Goal: Obtain resource: Download file/media

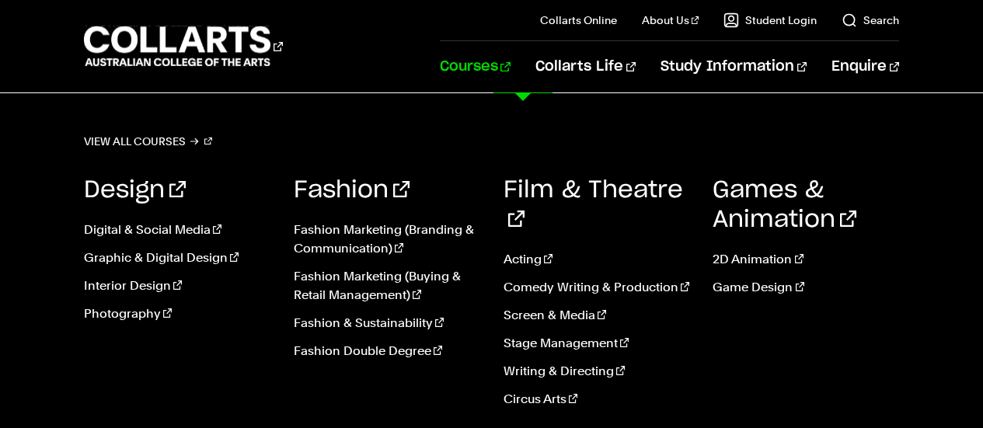
scroll to position [155, 0]
click at [176, 135] on link "View all courses" at bounding box center [148, 142] width 129 height 22
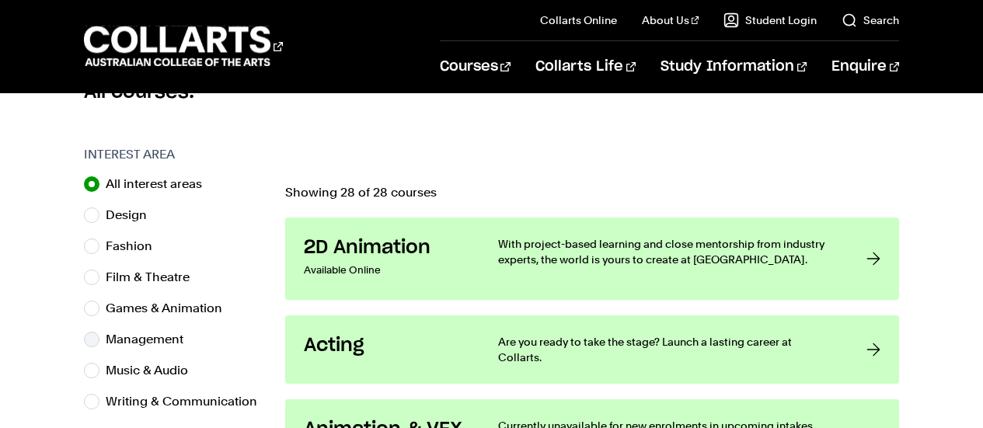
scroll to position [466, 0]
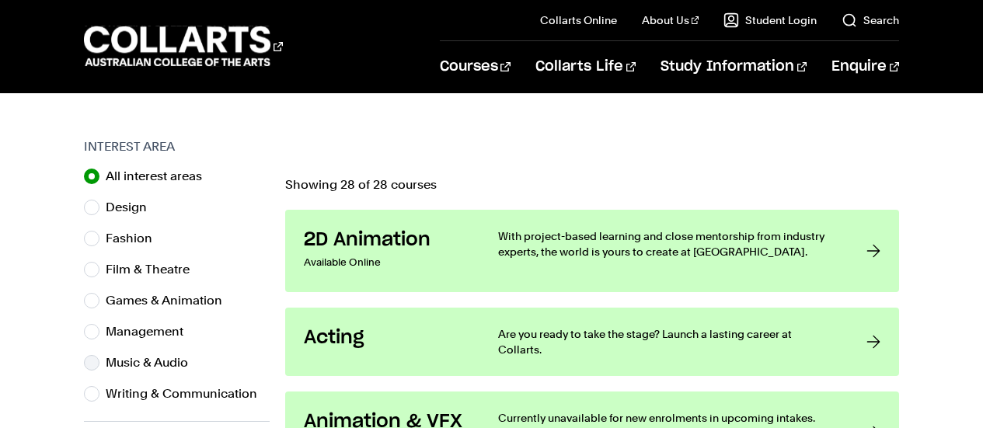
click at [159, 360] on label "Music & Audio" at bounding box center [153, 363] width 95 height 22
click at [99, 360] on input "Music & Audio" at bounding box center [92, 363] width 16 height 16
radio input "true"
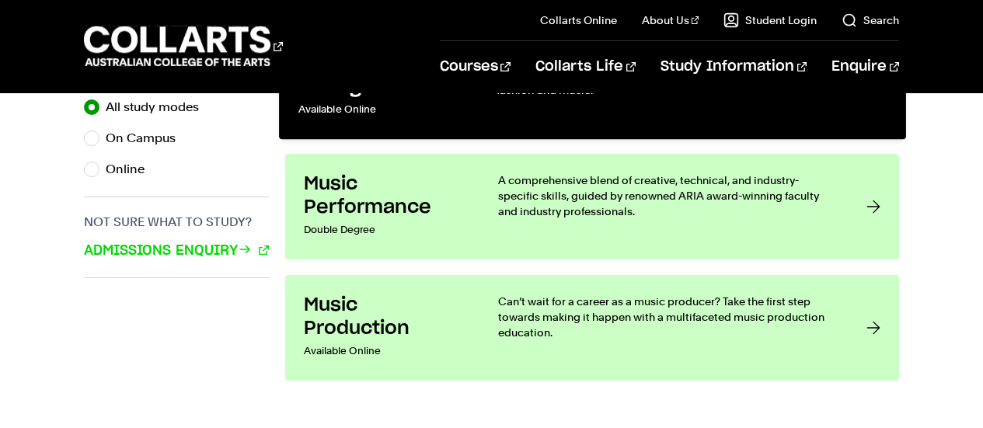
scroll to position [1244, 0]
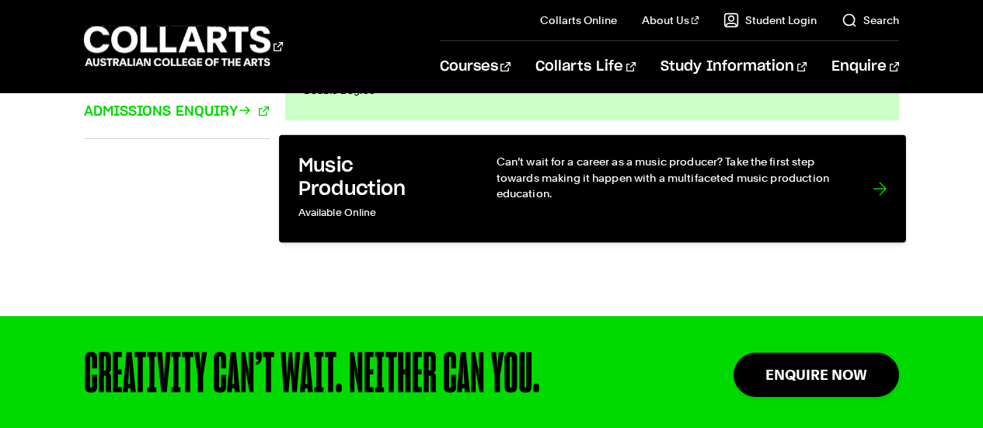
click at [423, 194] on h3 "Music Production" at bounding box center [381, 177] width 166 height 47
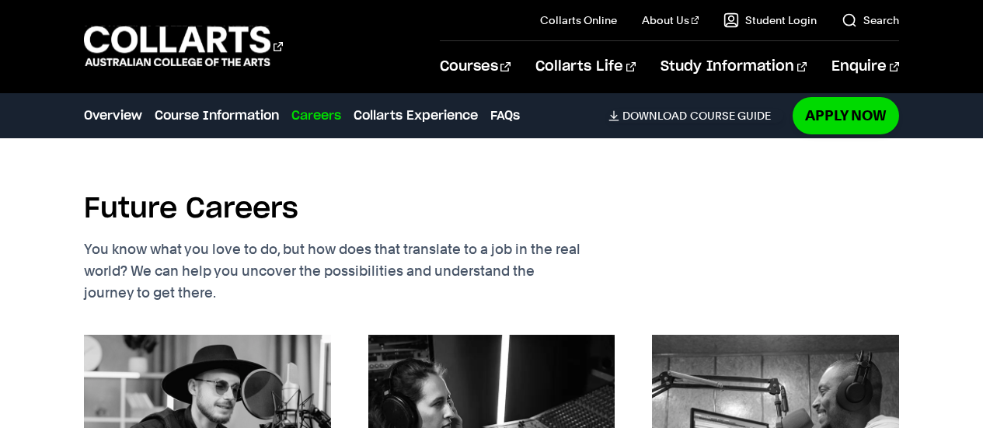
scroll to position [2720, 0]
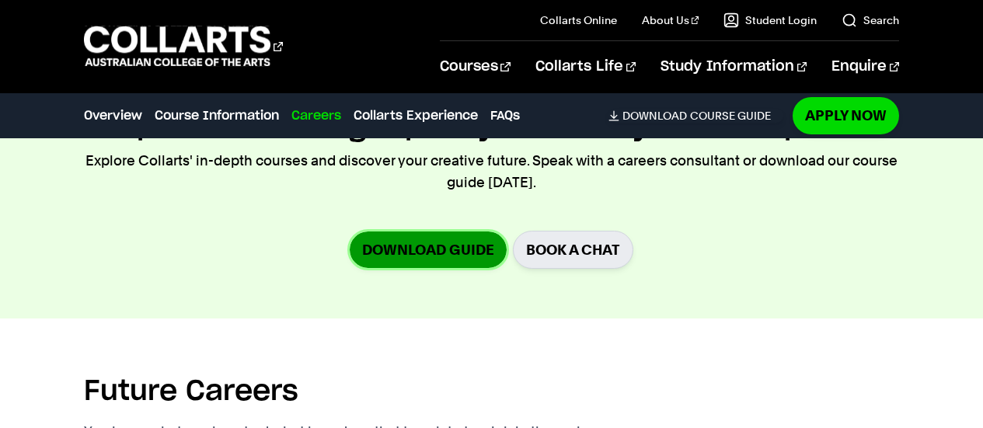
click at [445, 238] on link "Download Guide" at bounding box center [428, 250] width 157 height 37
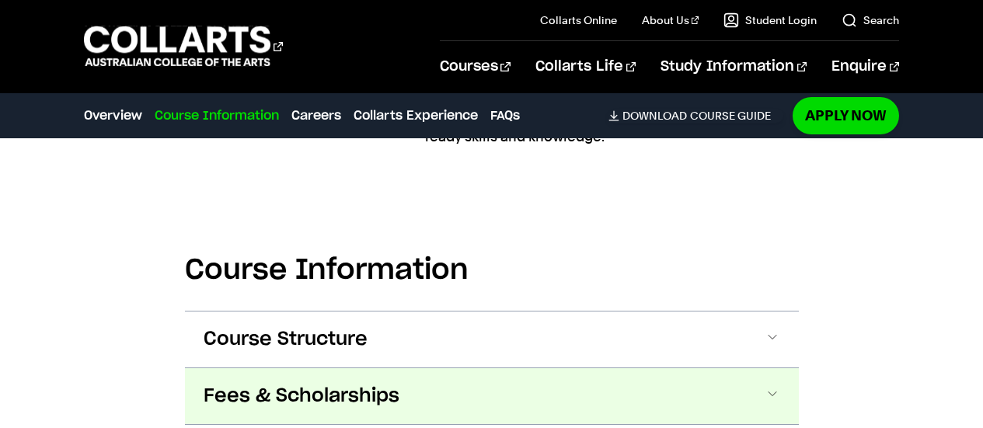
scroll to position [2332, 0]
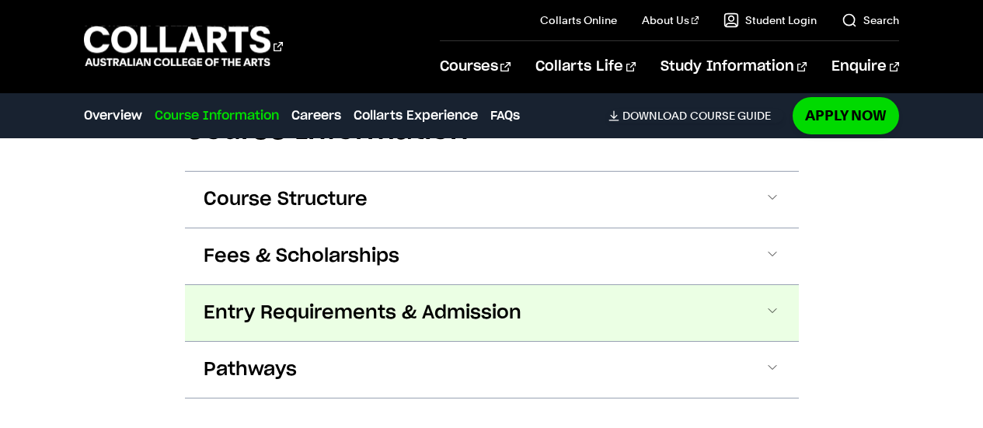
click at [447, 320] on span "Entry Requirements & Admission" at bounding box center [363, 313] width 318 height 25
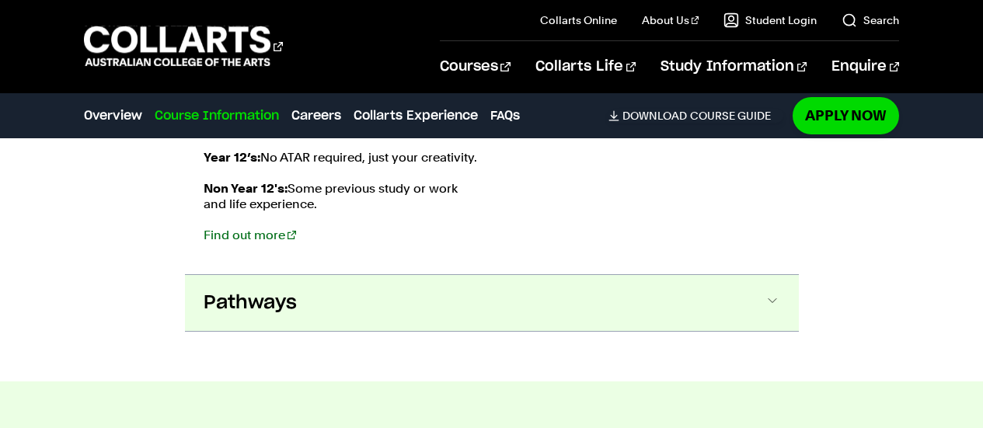
click at [378, 286] on button "Pathways" at bounding box center [492, 303] width 614 height 56
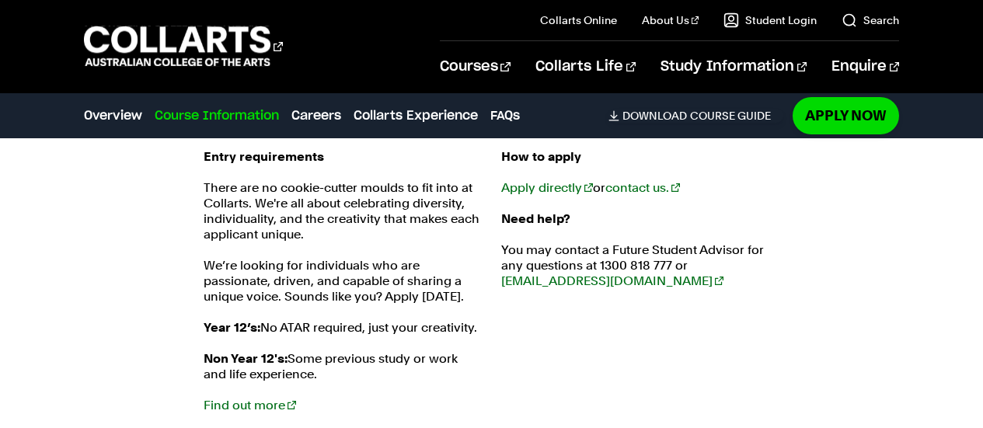
scroll to position [2533, 0]
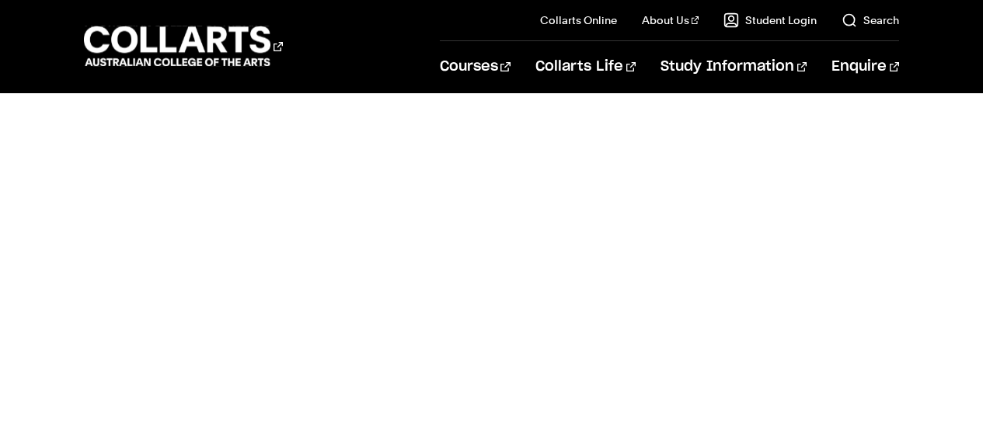
scroll to position [544, 0]
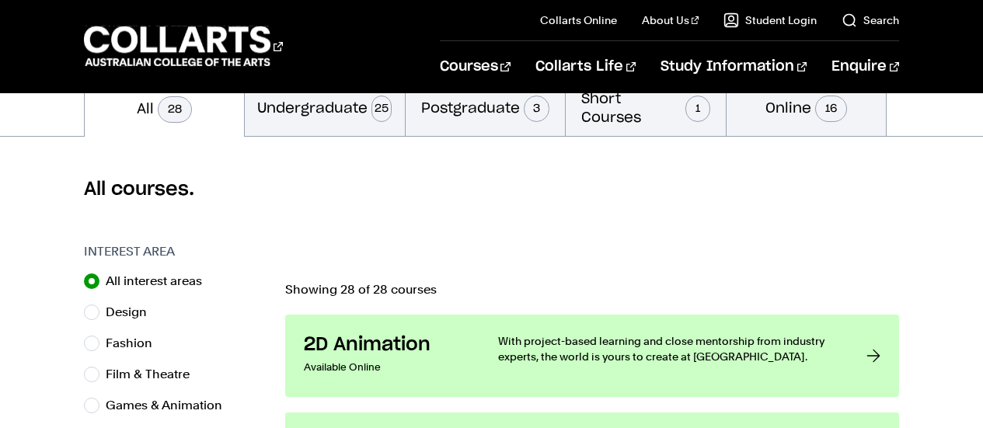
scroll to position [389, 0]
